Goal: Communication & Community: Answer question/provide support

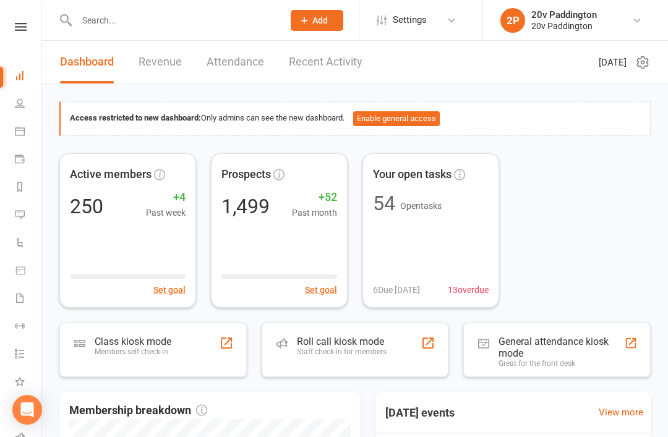
click at [33, 135] on link "Calendar" at bounding box center [29, 133] width 28 height 28
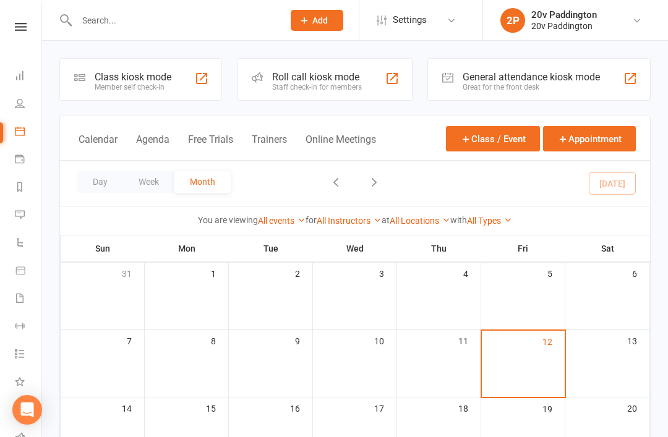
click at [0, 0] on div "Loading" at bounding box center [0, 0] width 0 height 0
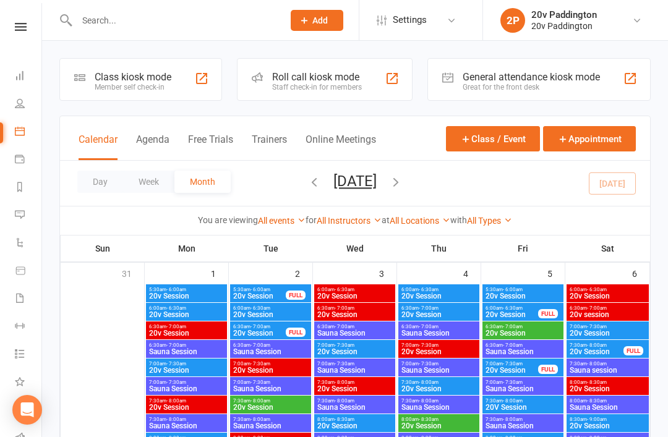
click at [159, 146] on button "Agenda" at bounding box center [152, 147] width 33 height 27
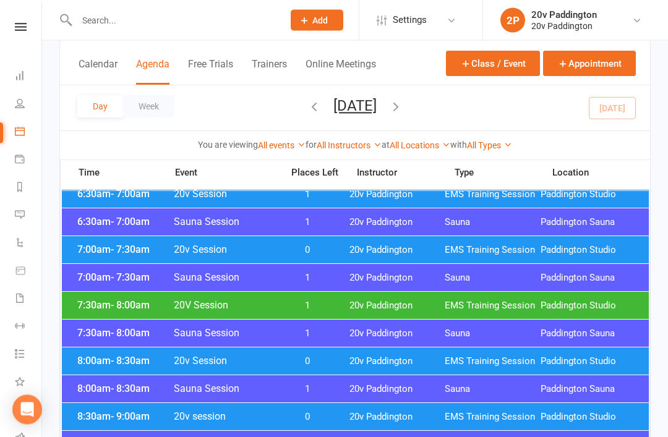
scroll to position [143, 0]
click at [457, 376] on div "8:00am - 8:30am Sauna Session 1 20v Paddington Sauna Paddington Sauna" at bounding box center [355, 389] width 587 height 27
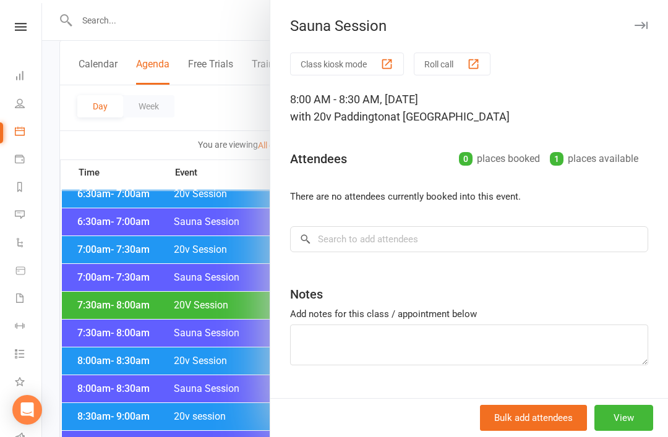
click at [223, 401] on div at bounding box center [355, 218] width 626 height 437
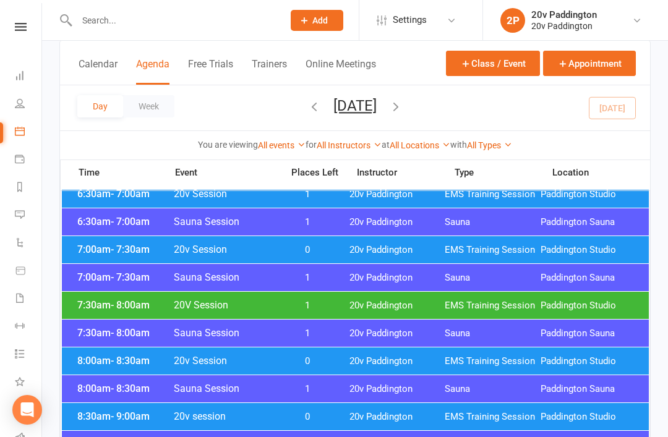
click at [311, 373] on div "8:00am - 8:30am 20v Session 0 20v Paddington EMS Training Session Paddington St…" at bounding box center [355, 361] width 587 height 27
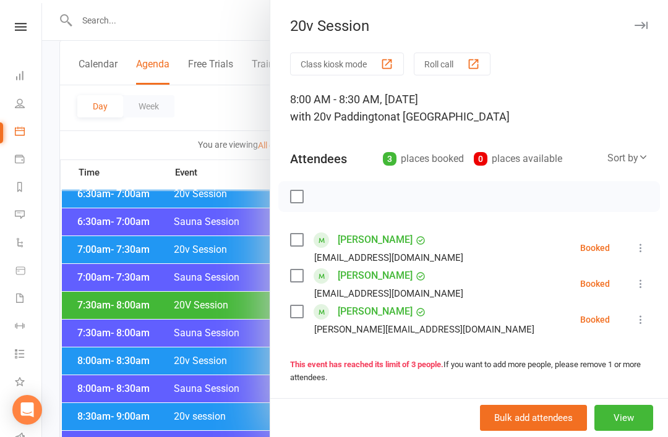
click at [189, 414] on div at bounding box center [355, 218] width 626 height 437
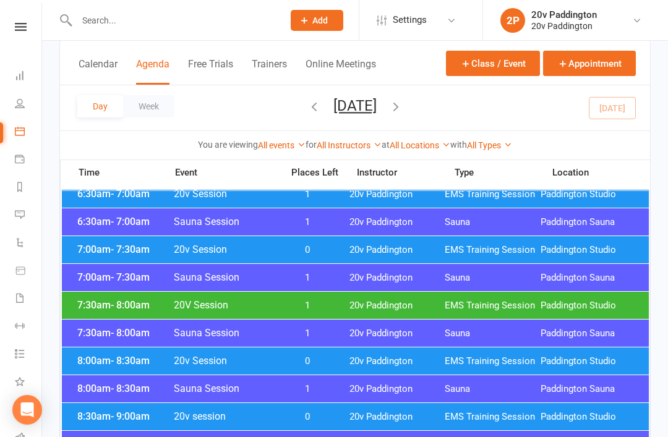
click at [287, 413] on span "0" at bounding box center [307, 417] width 65 height 12
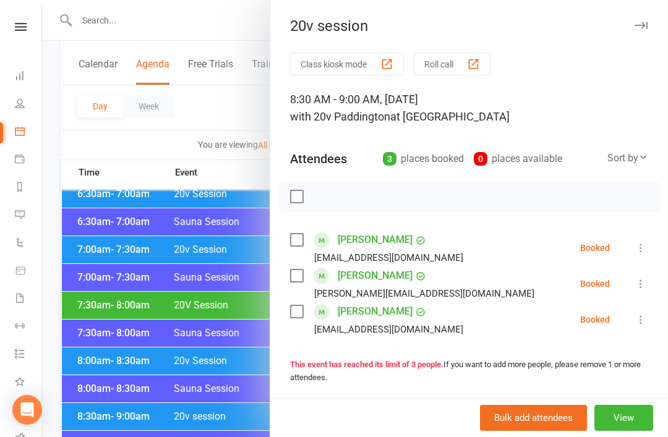
click at [204, 259] on div at bounding box center [355, 218] width 626 height 437
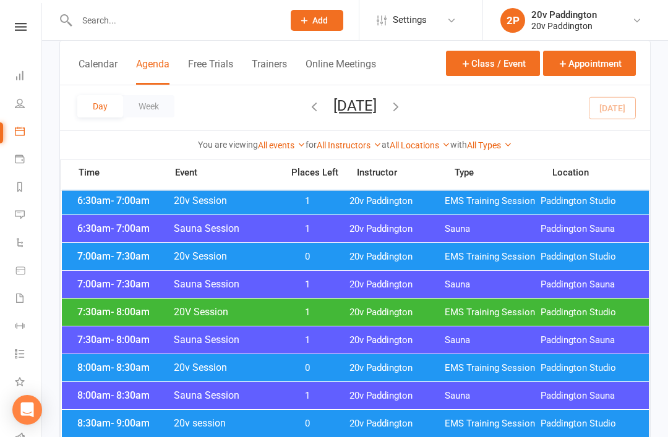
scroll to position [0, 0]
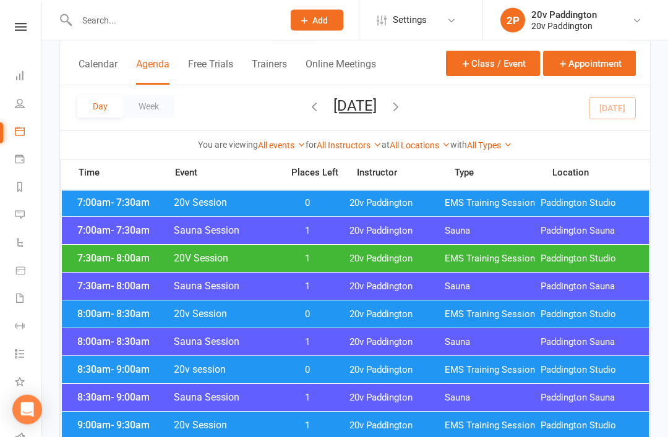
click at [114, 316] on span "- 8:30am" at bounding box center [130, 315] width 39 height 12
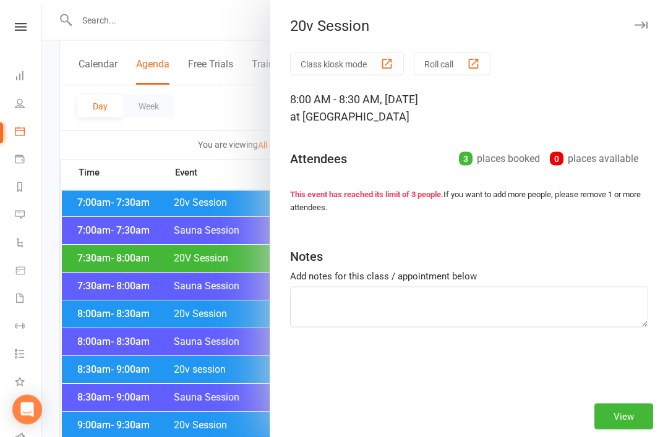
scroll to position [190, 0]
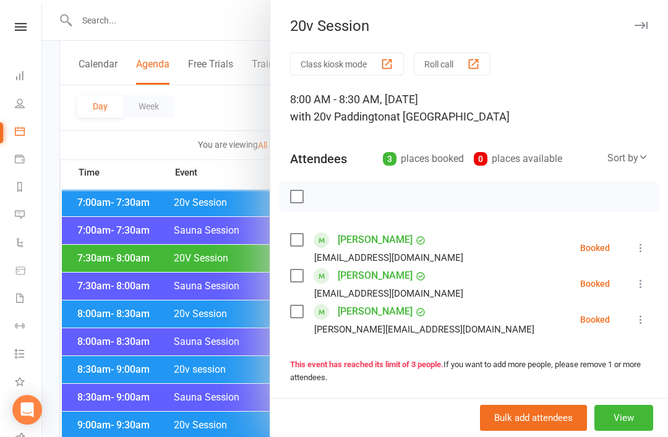
click at [88, 261] on div at bounding box center [355, 218] width 626 height 437
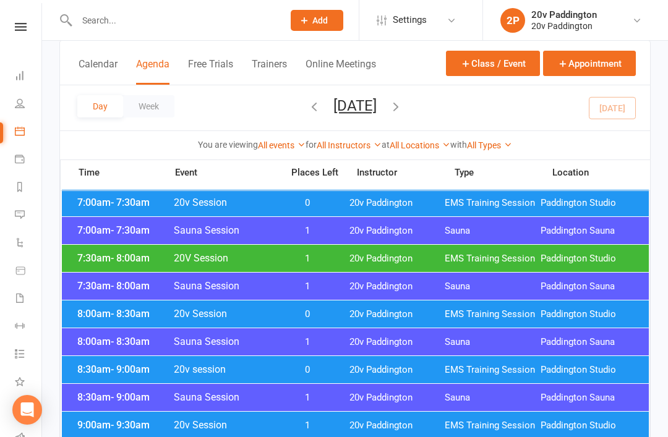
click at [115, 366] on span "- 9:00am" at bounding box center [130, 370] width 39 height 12
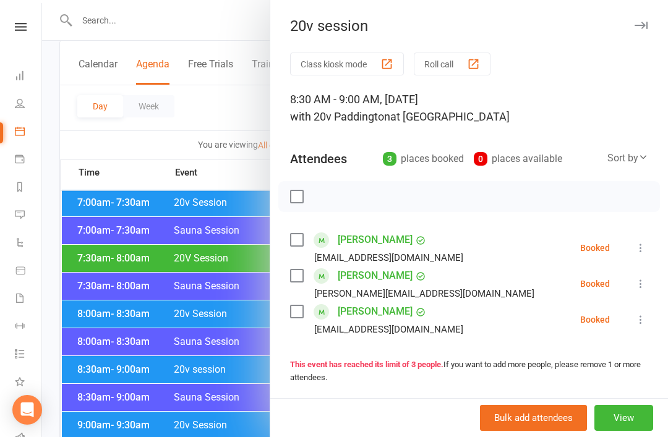
click at [198, 395] on div at bounding box center [355, 218] width 626 height 437
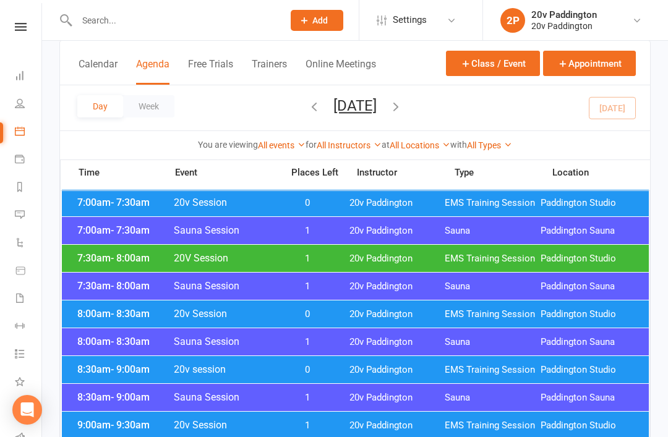
click at [318, 422] on span "1" at bounding box center [307, 426] width 65 height 12
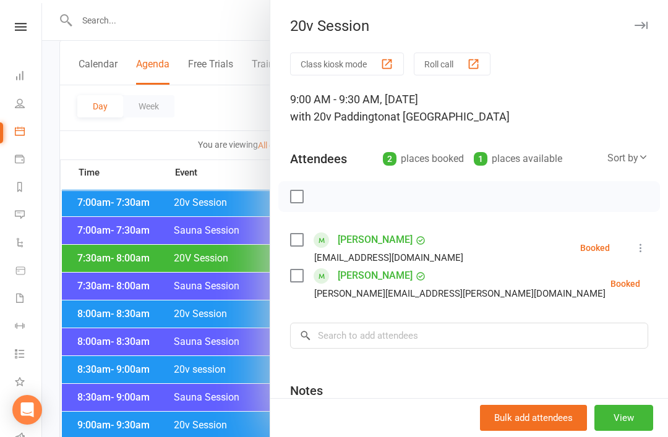
click at [205, 429] on div at bounding box center [355, 218] width 626 height 437
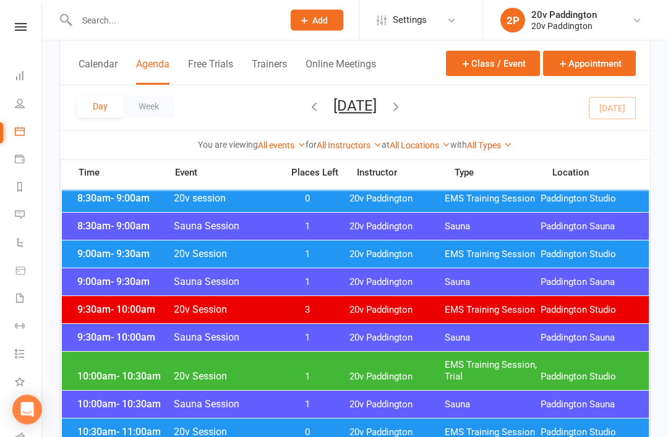
click at [358, 364] on div "10:00am - 10:30am 20v Session 1 20v Paddington EMS Training Session, Trial Padd…" at bounding box center [355, 372] width 587 height 38
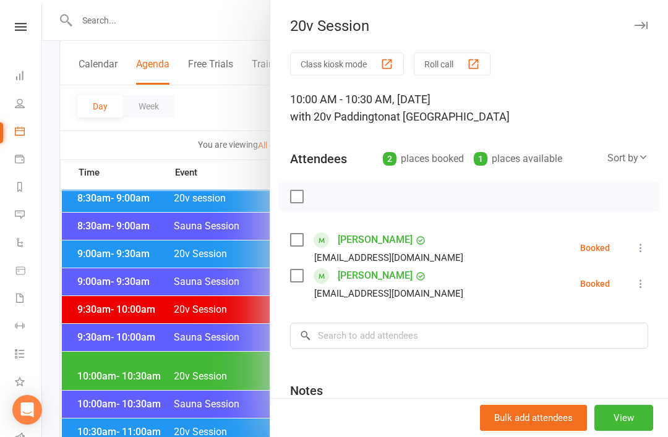
click at [645, 431] on button "View" at bounding box center [624, 418] width 59 height 26
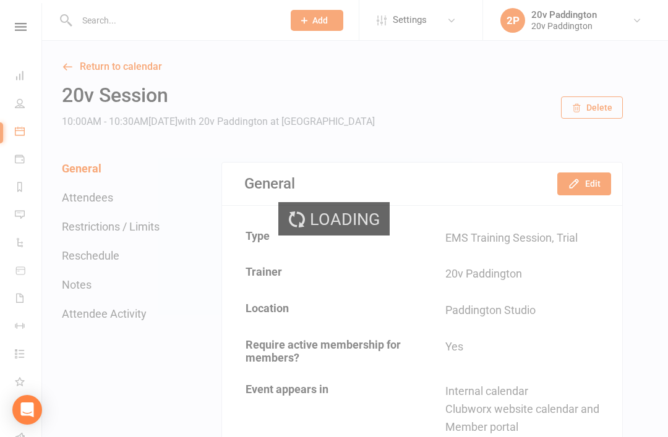
click at [596, 197] on div "Loading" at bounding box center [334, 218] width 668 height 437
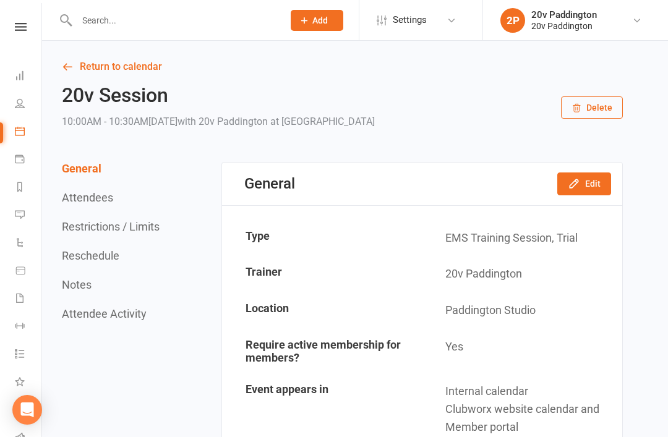
click at [611, 176] on button "Edit" at bounding box center [584, 184] width 54 height 22
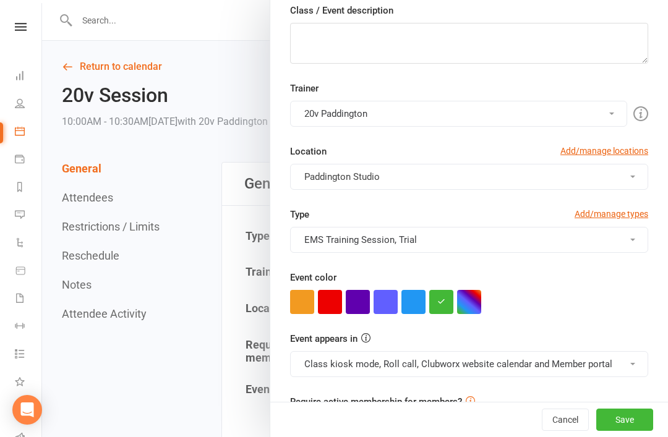
scroll to position [189, 0]
click at [522, 366] on button "Class kiosk mode, Roll call, Clubworx website calendar and Member portal" at bounding box center [469, 365] width 358 height 26
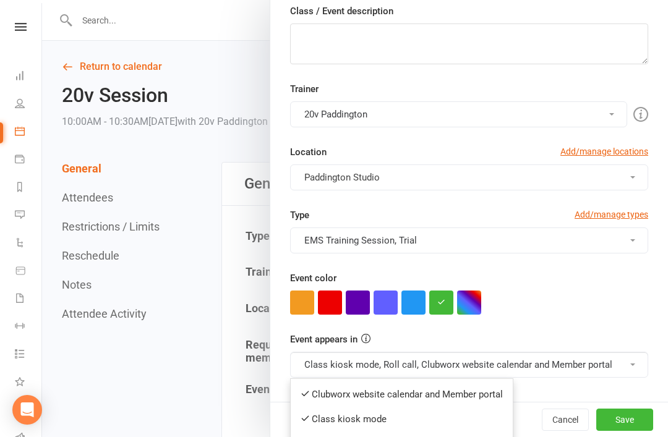
click at [478, 402] on link "Clubworx website calendar and Member portal" at bounding box center [402, 394] width 222 height 25
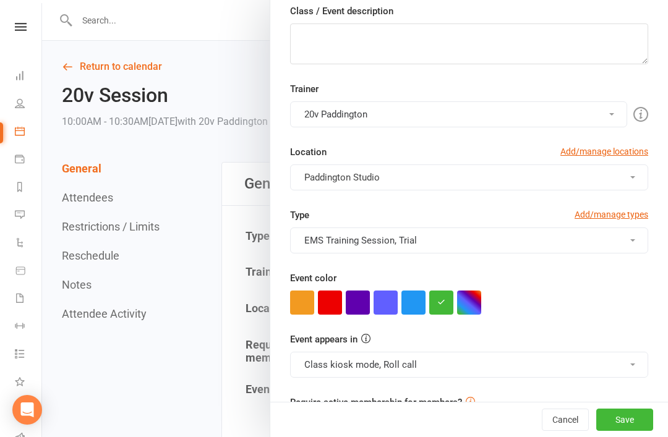
click at [617, 431] on button "Save" at bounding box center [624, 420] width 57 height 22
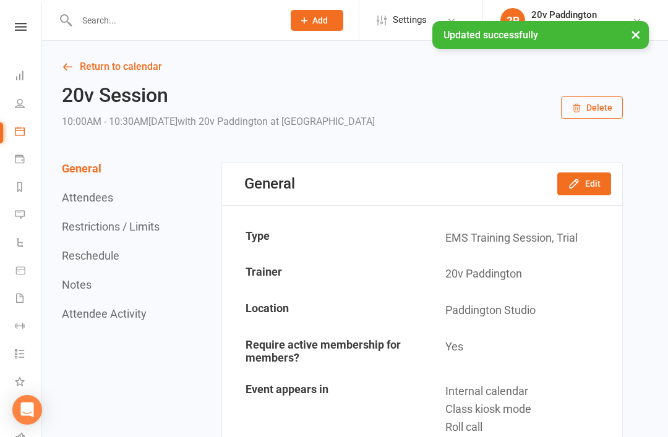
click at [585, 349] on td "Yes" at bounding box center [522, 351] width 199 height 43
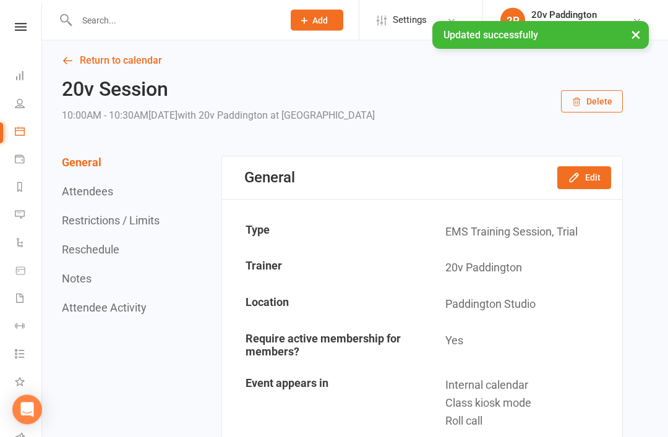
scroll to position [0, 0]
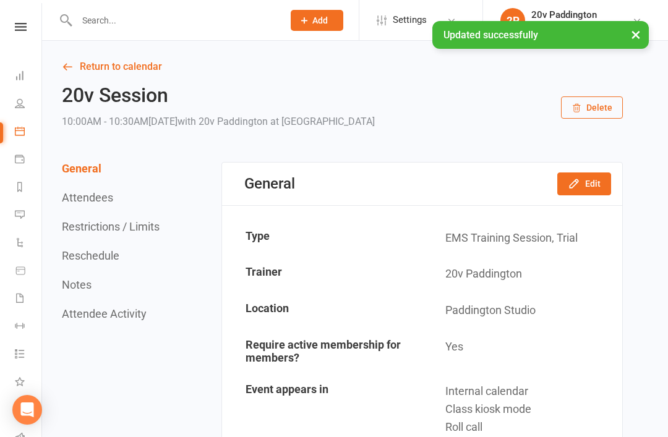
click at [85, 66] on link "Return to calendar" at bounding box center [342, 66] width 561 height 17
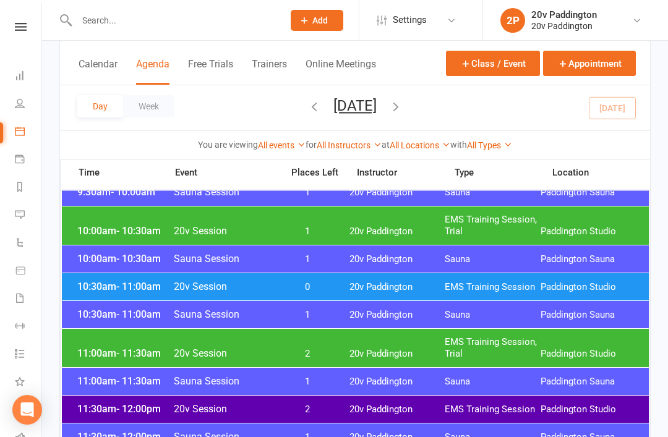
scroll to position [510, 0]
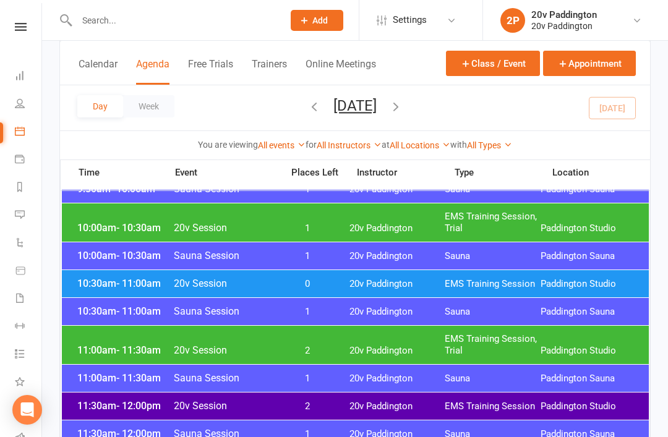
click at [550, 286] on span "Paddington Studio" at bounding box center [589, 284] width 96 height 12
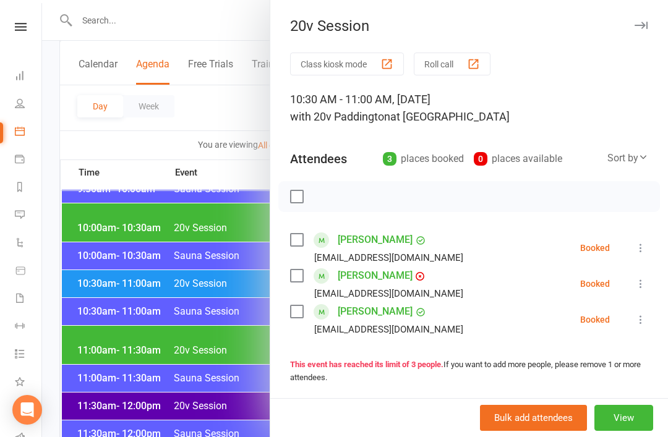
click at [123, 301] on div at bounding box center [355, 218] width 626 height 437
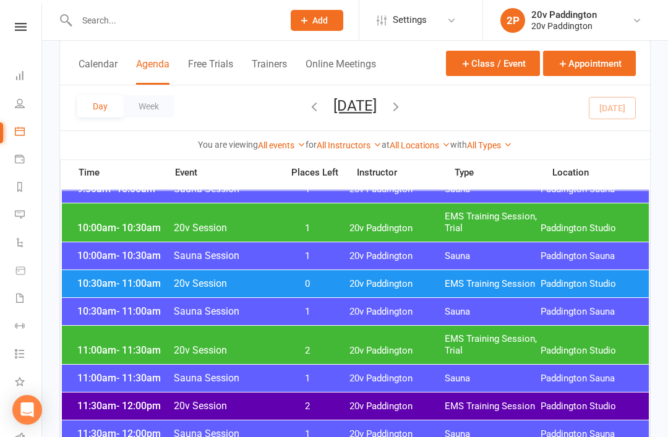
click at [127, 292] on div "10:30am - 11:00am 20v Session 0 20v Paddington EMS Training Session Paddington …" at bounding box center [355, 283] width 587 height 27
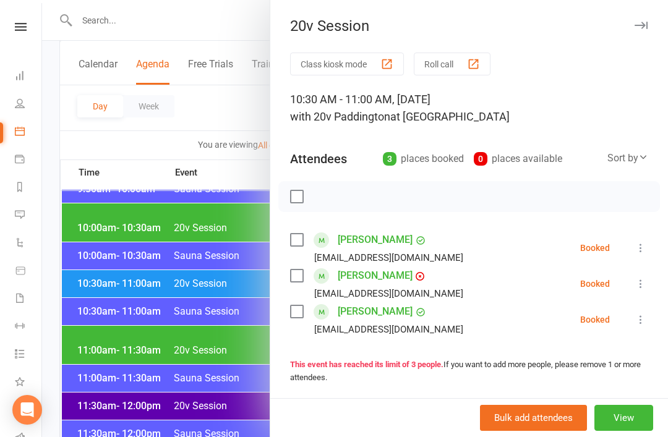
click at [116, 288] on div at bounding box center [355, 218] width 626 height 437
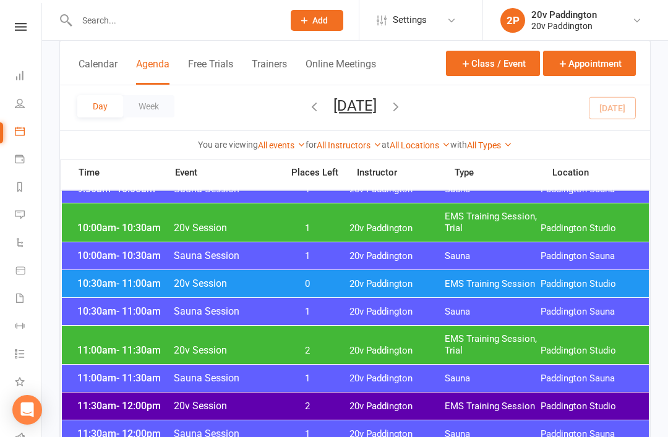
click at [127, 346] on span "- 11:30am" at bounding box center [138, 351] width 45 height 12
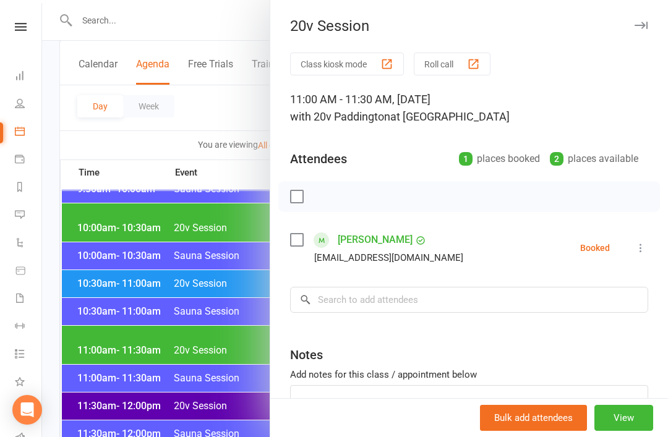
click at [122, 348] on div at bounding box center [355, 218] width 626 height 437
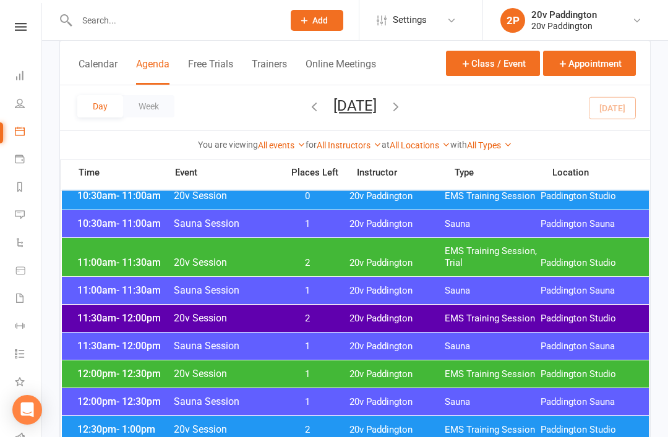
scroll to position [648, 0]
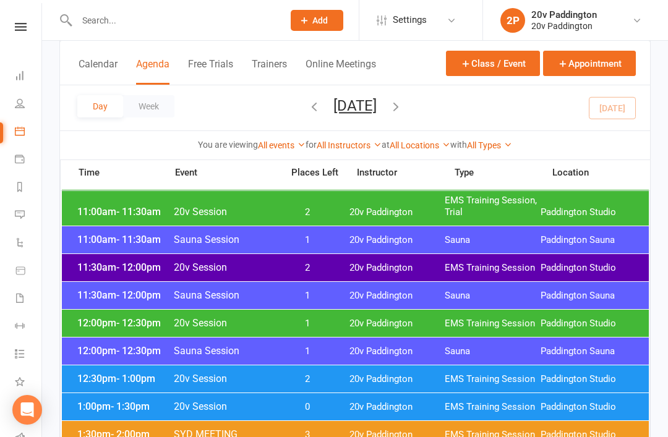
click at [126, 321] on span "- 12:30pm" at bounding box center [138, 323] width 45 height 12
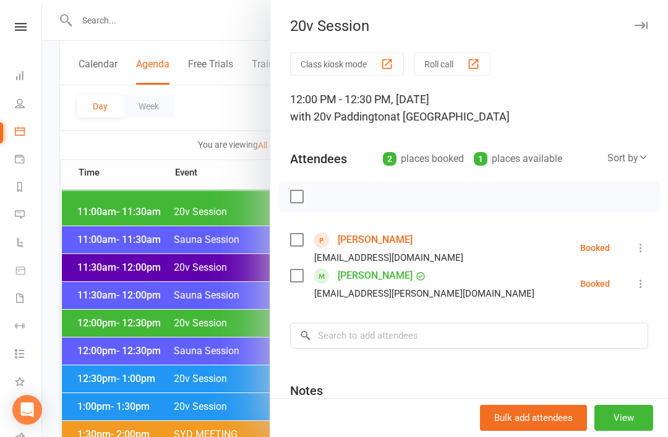
click at [124, 340] on div at bounding box center [355, 218] width 626 height 437
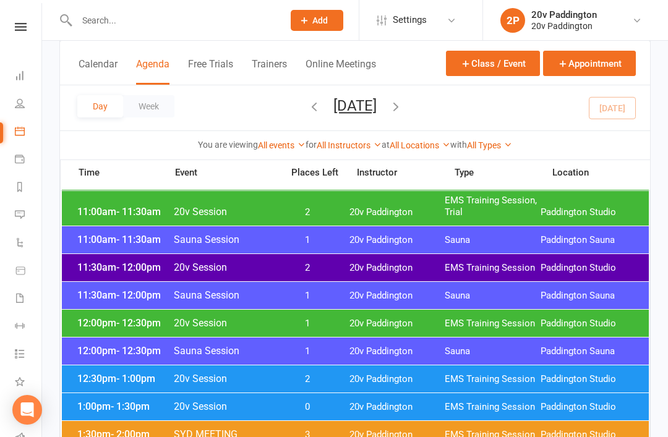
click at [131, 378] on span "- 1:00pm" at bounding box center [135, 379] width 39 height 12
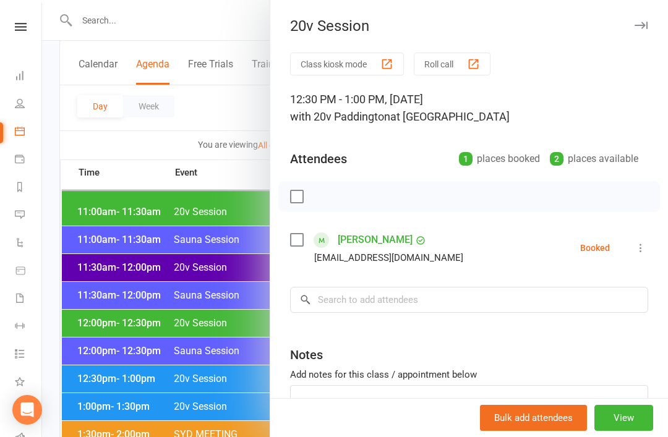
click at [113, 340] on div at bounding box center [355, 218] width 626 height 437
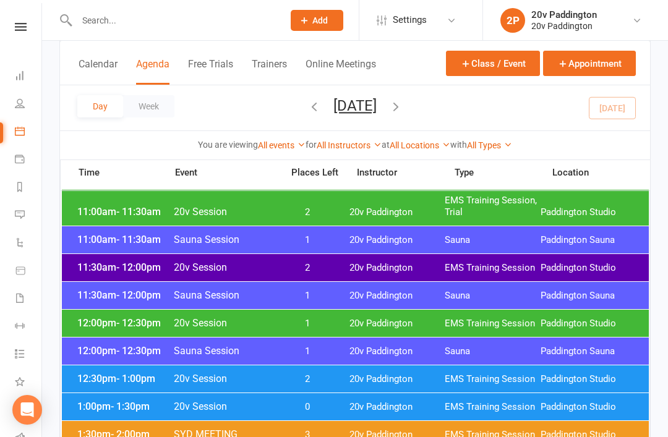
click at [119, 390] on div "12:30pm - 1:00pm 20v Session 2 20v Paddington EMS Training Session Paddington S…" at bounding box center [355, 379] width 587 height 27
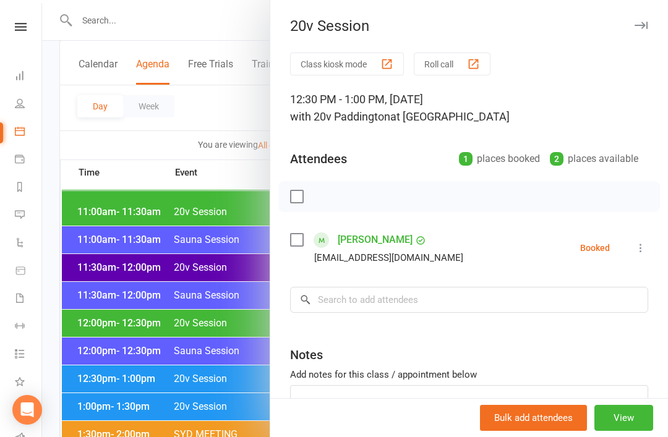
click at [114, 377] on div at bounding box center [355, 218] width 626 height 437
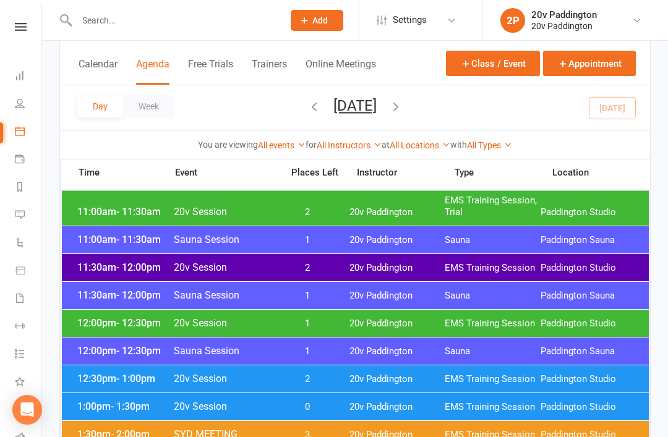
click at [121, 406] on span "- 1:30pm" at bounding box center [130, 407] width 39 height 12
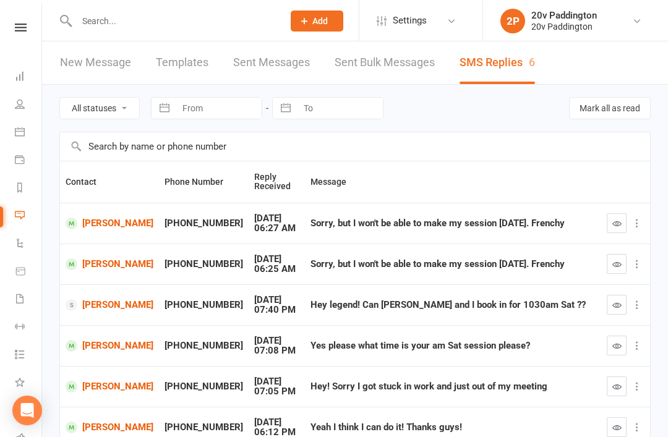
click at [131, 29] on input "text" at bounding box center [174, 20] width 202 height 17
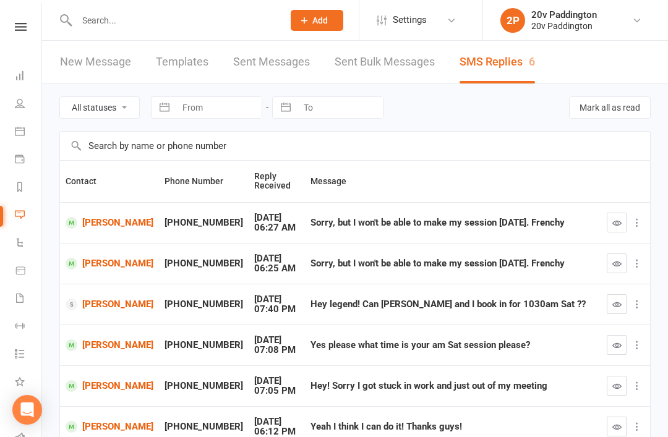
paste input "E"
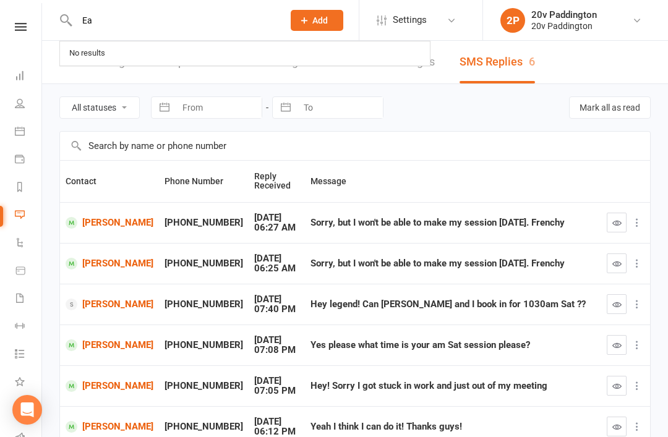
type input "E"
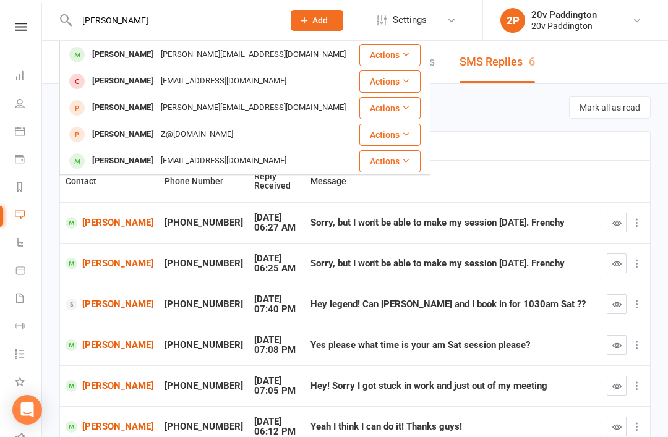
type input "Wendy"
click at [102, 43] on div "Wendy Zveglic wendy.zveglic@gmail.com" at bounding box center [209, 54] width 297 height 25
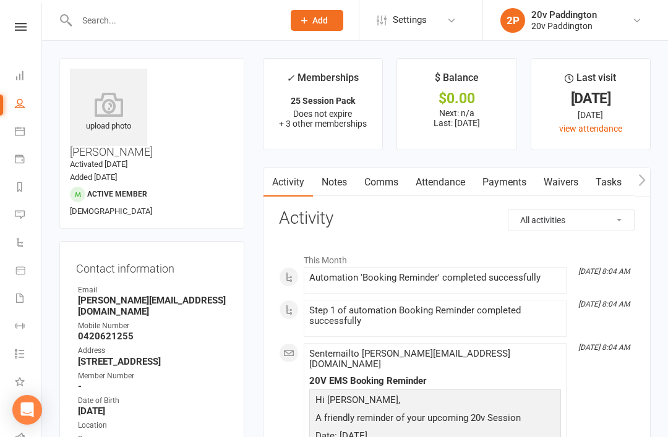
click at [389, 173] on link "Comms" at bounding box center [381, 182] width 51 height 28
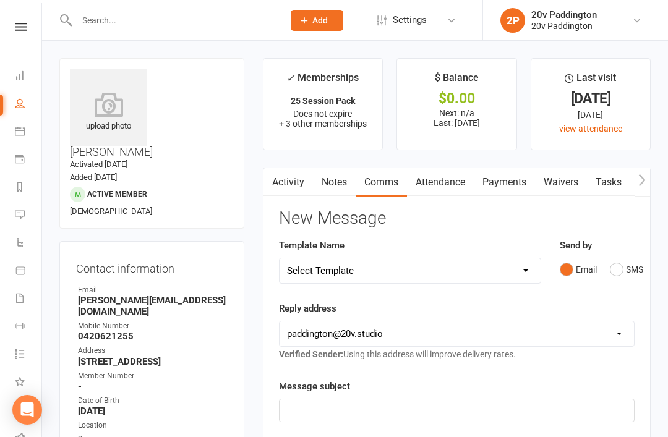
click at [606, 278] on div "Email SMS" at bounding box center [597, 270] width 75 height 24
click at [634, 268] on button "SMS" at bounding box center [626, 270] width 33 height 24
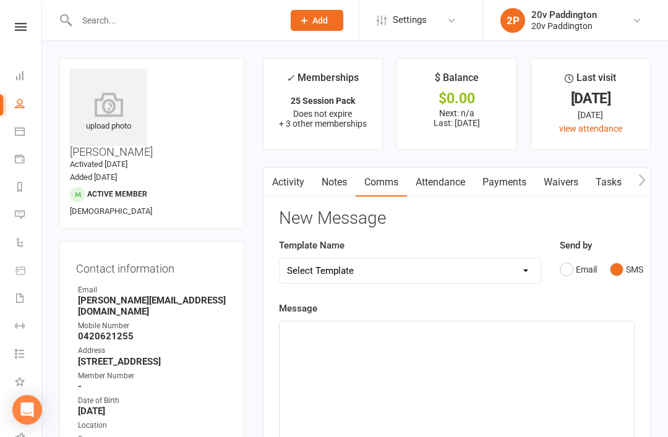
click at [403, 332] on p "﻿" at bounding box center [457, 332] width 340 height 15
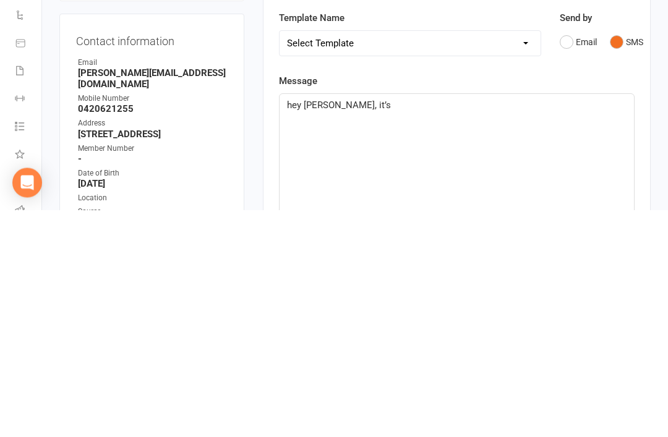
click at [304, 322] on div "hey Wendy, it’s" at bounding box center [457, 415] width 354 height 186
click at [300, 322] on div "hey Wendy, it’s" at bounding box center [457, 415] width 354 height 186
click at [294, 327] on span "hey Wendy, it’s" at bounding box center [339, 332] width 104 height 11
click at [290, 327] on span "hey Wendy, it’s" at bounding box center [339, 332] width 104 height 11
click at [445, 322] on div "Hey Wendy, it’s" at bounding box center [457, 415] width 354 height 186
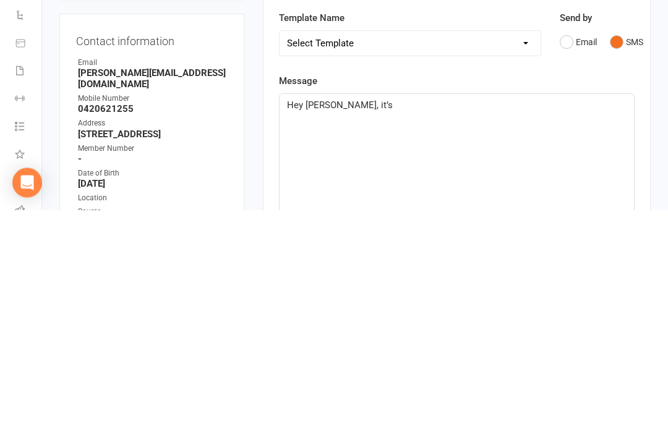
click at [449, 325] on p "Hey Wendy, it’s" at bounding box center [457, 332] width 340 height 15
click at [629, 322] on div "Hey Wendy, it’s Zac - you nearly here ? :)" at bounding box center [457, 415] width 354 height 186
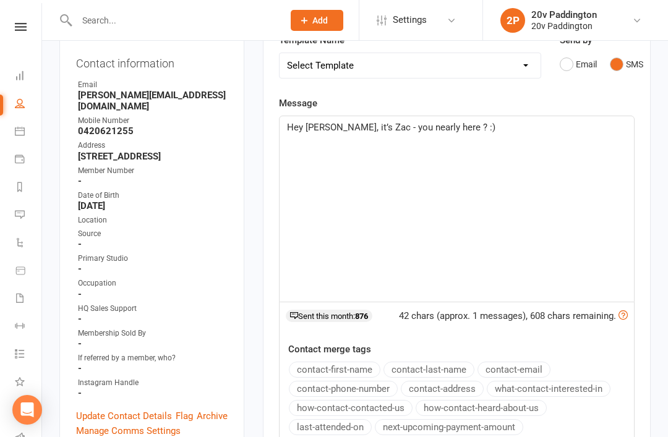
scroll to position [174, 0]
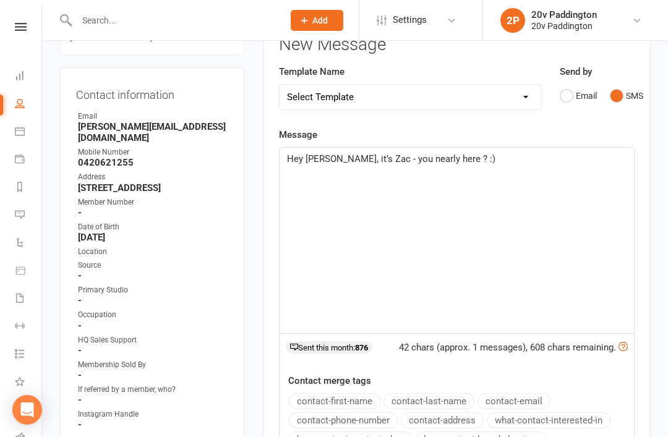
click at [659, 148] on main "✓ Memberships 25 Session Pack Does not expire + 3 other memberships $ Balance $…" at bounding box center [457, 274] width 406 height 780
click at [17, 217] on icon at bounding box center [20, 215] width 10 height 10
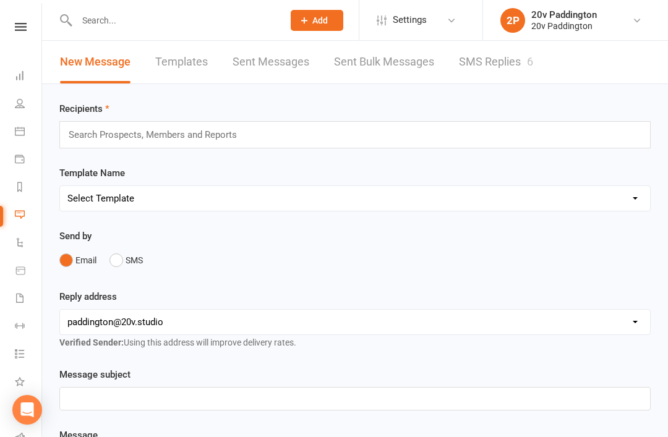
click at [508, 71] on link "SMS Replies 6" at bounding box center [496, 62] width 74 height 43
